Goal: Task Accomplishment & Management: Complete application form

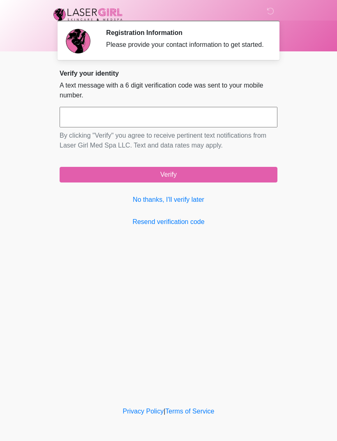
click at [193, 205] on link "No thanks, I'll verify later" at bounding box center [169, 200] width 218 height 10
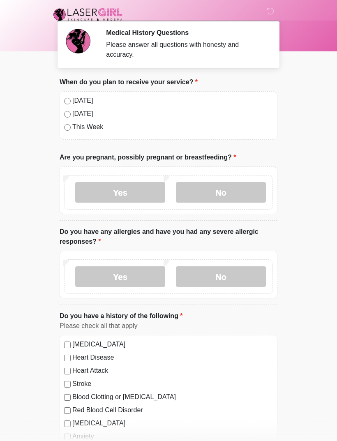
click at [74, 97] on label "[DATE]" at bounding box center [172, 101] width 201 height 10
click at [249, 187] on label "No" at bounding box center [221, 192] width 90 height 21
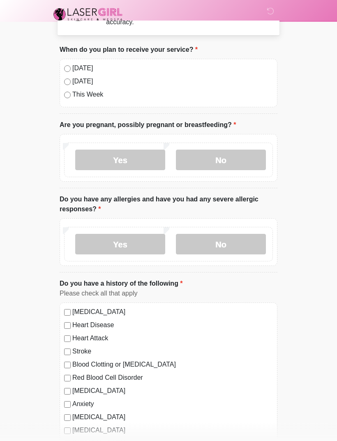
scroll to position [32, 0]
click at [256, 247] on label "No" at bounding box center [221, 244] width 90 height 21
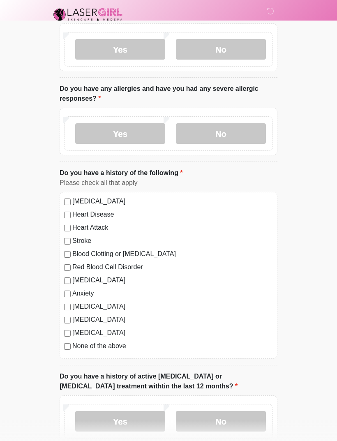
scroll to position [144, 0]
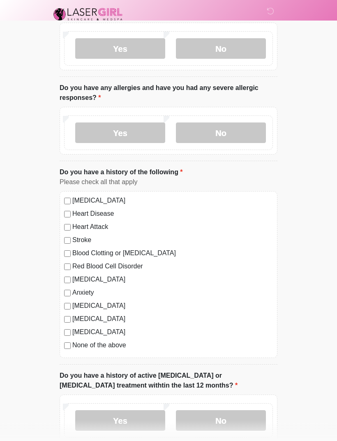
click at [123, 341] on label "None of the above" at bounding box center [172, 346] width 201 height 10
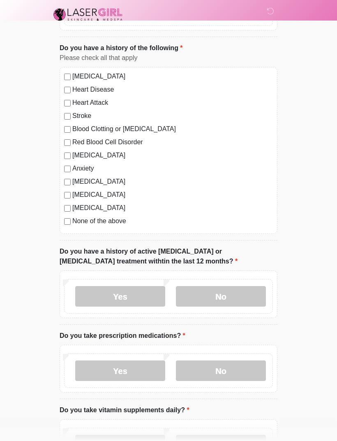
scroll to position [269, 0]
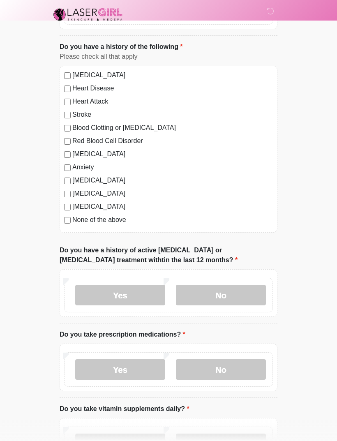
click at [249, 286] on label "No" at bounding box center [221, 295] width 90 height 21
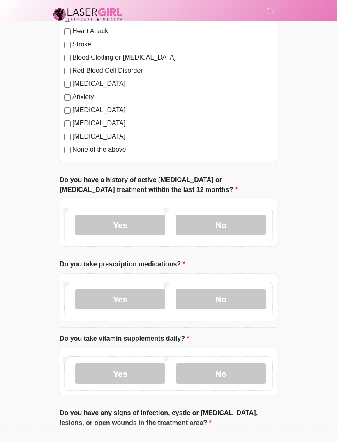
scroll to position [339, 0]
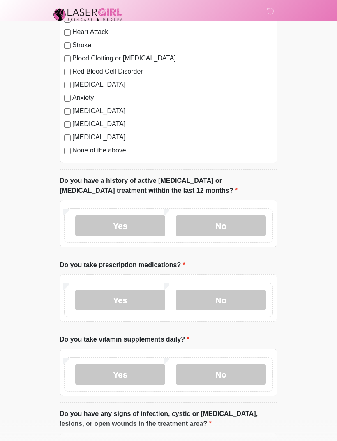
click at [242, 287] on div "Yes No" at bounding box center [168, 300] width 209 height 35
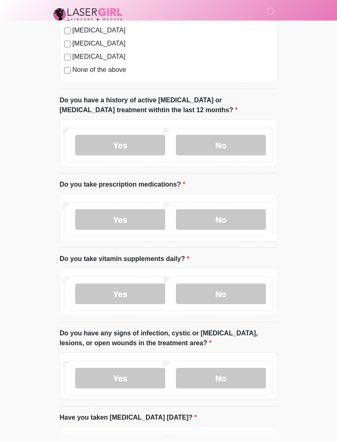
scroll to position [419, 0]
click at [237, 223] on label "No" at bounding box center [221, 220] width 90 height 21
click at [120, 292] on label "Yes" at bounding box center [120, 294] width 90 height 21
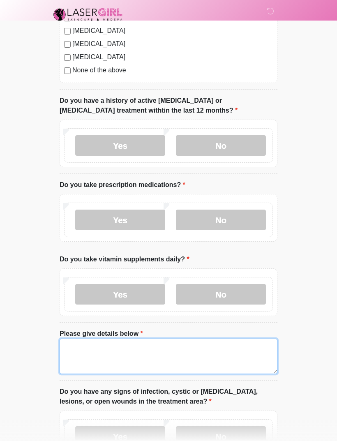
click at [154, 347] on textarea "Please give details below" at bounding box center [169, 356] width 218 height 35
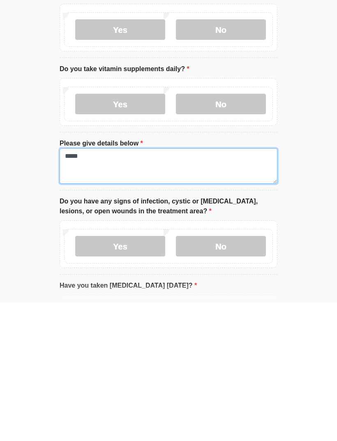
type textarea "*****"
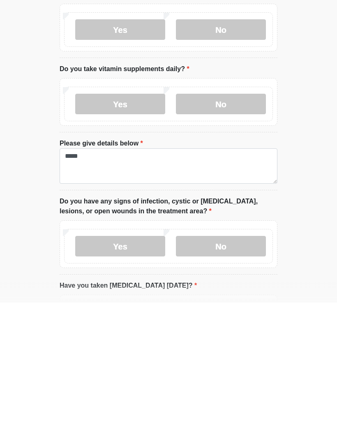
click at [292, 269] on div "‎ ‎ Medical History Questions Please answer all questions with honesty and accu…" at bounding box center [168, 112] width 247 height 1151
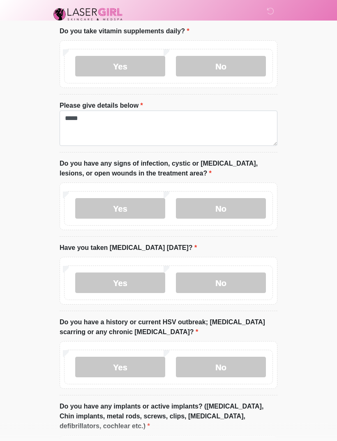
click at [239, 205] on label "No" at bounding box center [221, 209] width 90 height 21
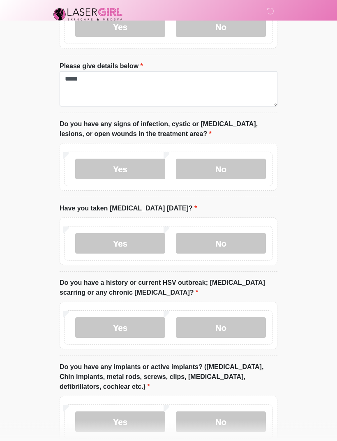
click at [239, 242] on label "No" at bounding box center [221, 244] width 90 height 21
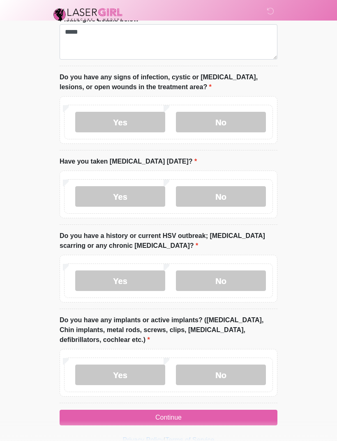
click at [234, 283] on label "No" at bounding box center [221, 281] width 90 height 21
click at [232, 371] on label "No" at bounding box center [221, 375] width 90 height 21
click at [228, 418] on button "Continue" at bounding box center [169, 418] width 218 height 16
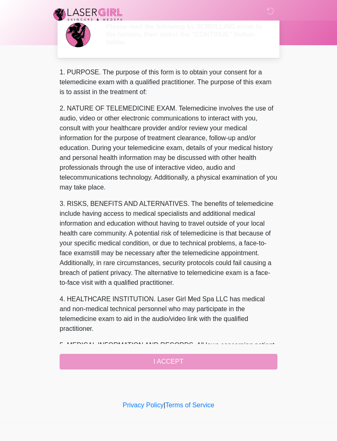
scroll to position [0, 0]
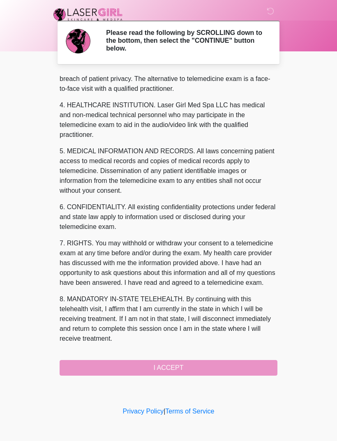
click at [195, 364] on button "I ACCEPT" at bounding box center [169, 368] width 218 height 16
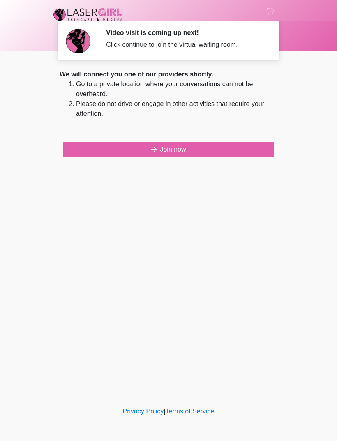
click at [220, 153] on button "Join now" at bounding box center [168, 150] width 211 height 16
